Goal: Find specific page/section: Find specific page/section

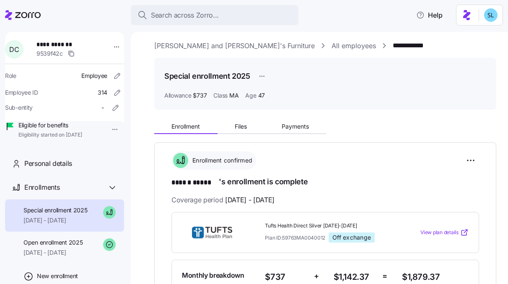
scroll to position [46, 0]
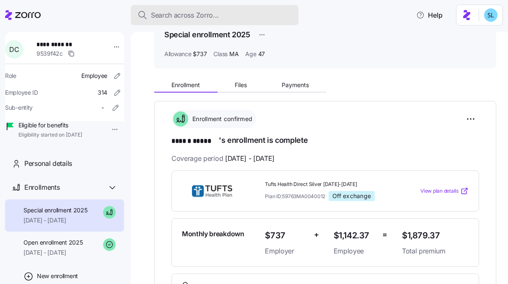
click at [177, 14] on span "Search across Zorro..." at bounding box center [185, 15] width 68 height 10
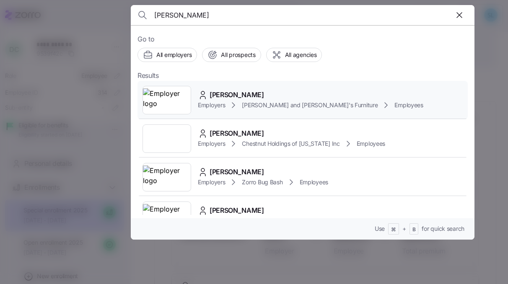
type input "[PERSON_NAME]"
click at [256, 88] on div "[PERSON_NAME] Employers [PERSON_NAME] and [PERSON_NAME]'s Furniture Employees" at bounding box center [302, 100] width 330 height 39
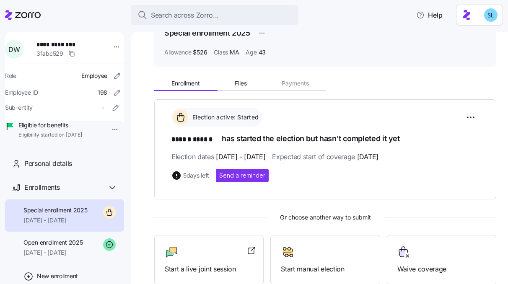
scroll to position [48, 0]
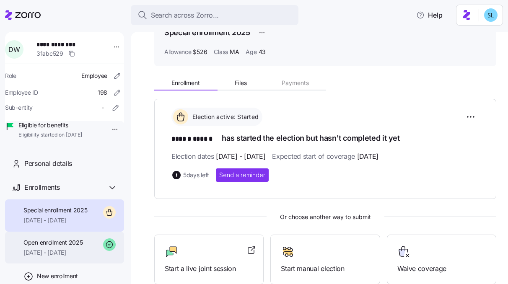
click at [78, 247] on span "Open enrollment 2025" at bounding box center [52, 242] width 59 height 8
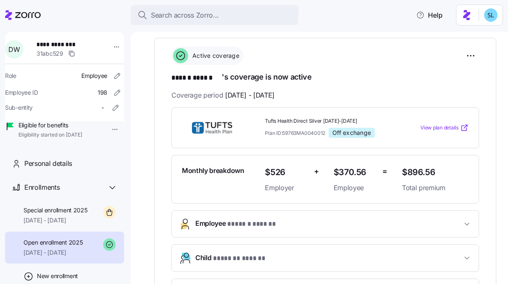
scroll to position [108, 0]
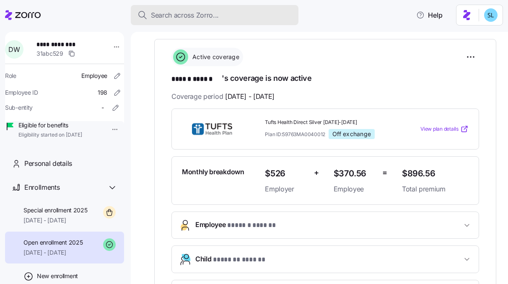
click at [214, 21] on button "Search across Zorro..." at bounding box center [215, 15] width 168 height 20
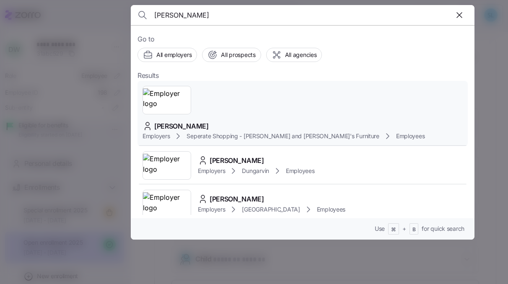
type input "[PERSON_NAME]"
click at [259, 87] on div "[PERSON_NAME] Employers Seperate Shopping - [PERSON_NAME] and [PERSON_NAME]'s F…" at bounding box center [302, 114] width 330 height 66
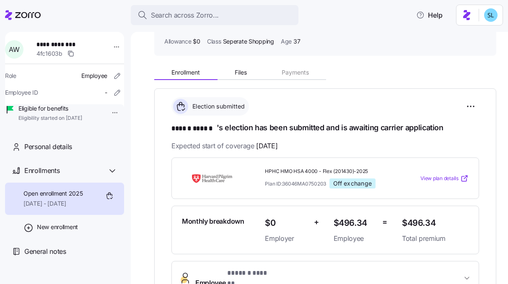
scroll to position [97, 0]
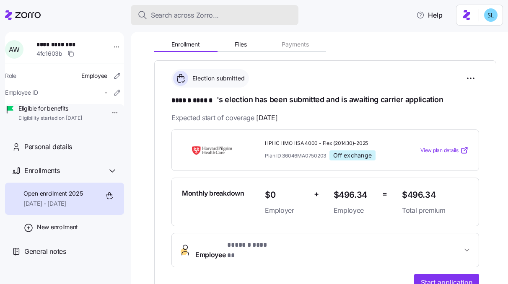
click at [174, 12] on span "Search across Zorro..." at bounding box center [185, 15] width 68 height 10
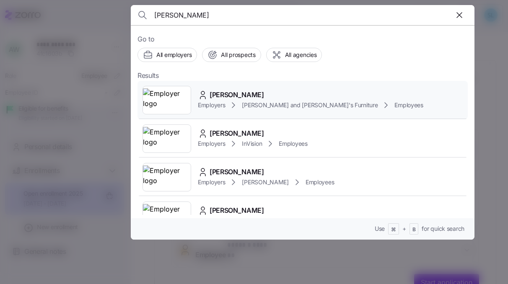
type input "[PERSON_NAME]"
click at [236, 98] on span "[PERSON_NAME]" at bounding box center [237, 95] width 54 height 10
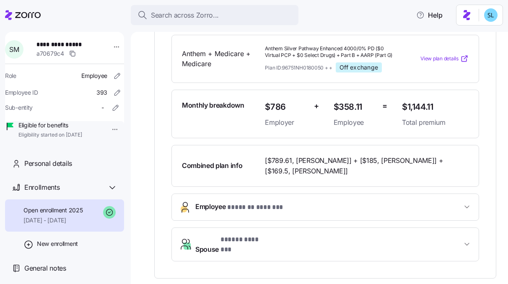
scroll to position [181, 0]
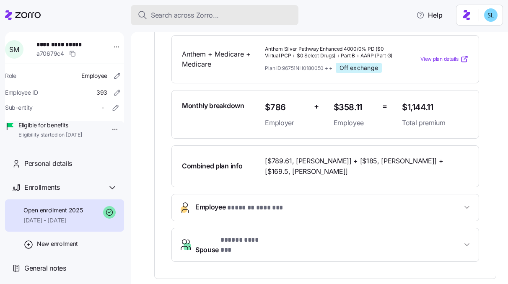
click at [182, 19] on span "Search across Zorro..." at bounding box center [185, 15] width 68 height 10
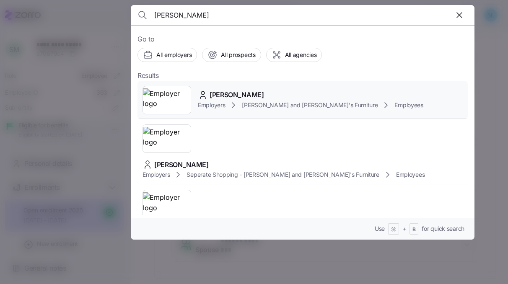
type input "[PERSON_NAME]"
click at [237, 91] on span "[PERSON_NAME]" at bounding box center [237, 95] width 54 height 10
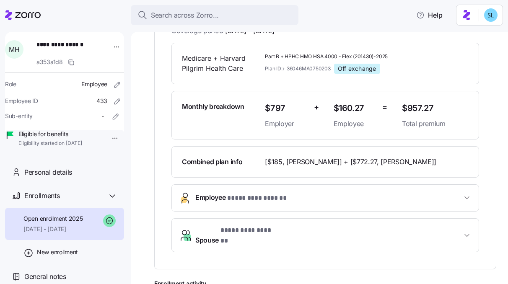
scroll to position [163, 0]
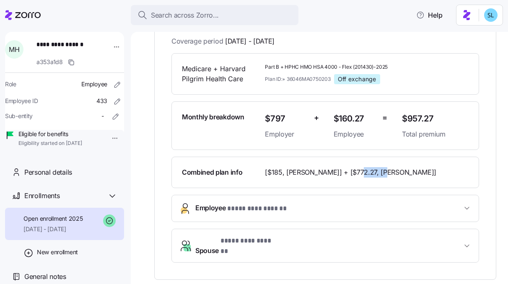
drag, startPoint x: 388, startPoint y: 169, endPoint x: 365, endPoint y: 174, distance: 23.8
click at [365, 174] on span "[$185, [PERSON_NAME]] + [$772.27, [PERSON_NAME]]" at bounding box center [350, 172] width 171 height 10
copy span "$772.27,"
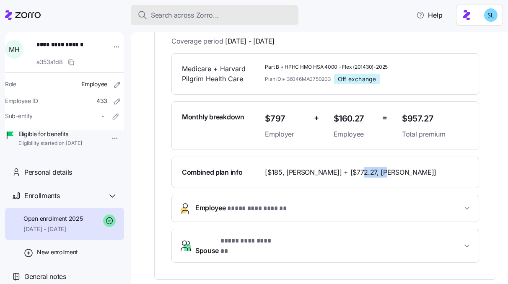
click at [168, 17] on span "Search across Zorro..." at bounding box center [185, 15] width 68 height 10
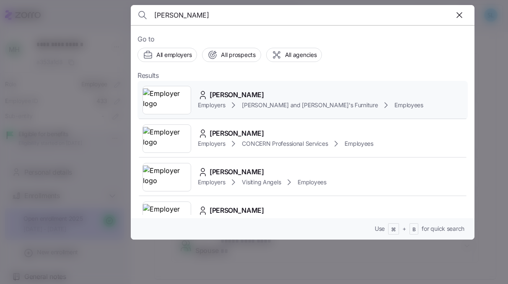
type input "[PERSON_NAME]"
click at [235, 89] on div "[PERSON_NAME] Employers [PERSON_NAME] and [PERSON_NAME]'s Furniture Employees" at bounding box center [302, 100] width 330 height 39
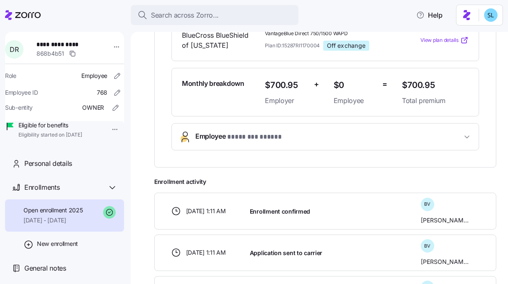
scroll to position [194, 0]
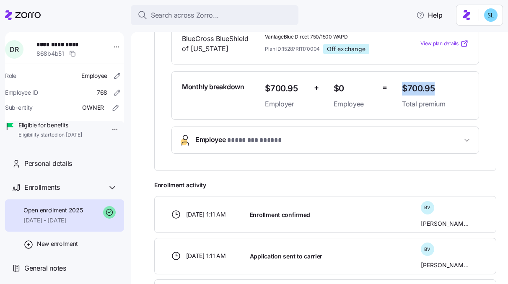
drag, startPoint x: 399, startPoint y: 87, endPoint x: 429, endPoint y: 86, distance: 30.2
click at [429, 86] on span "$700.95" at bounding box center [435, 89] width 67 height 14
copy span "$700.95"
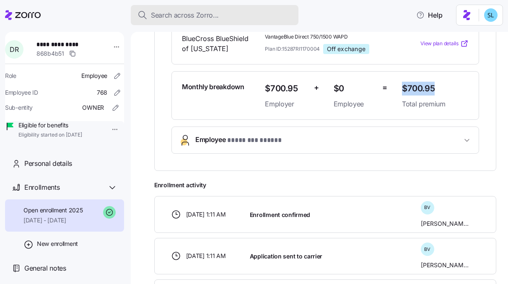
click at [228, 14] on div "Search across Zorro..." at bounding box center [214, 15] width 154 height 10
